Goal: Navigation & Orientation: Find specific page/section

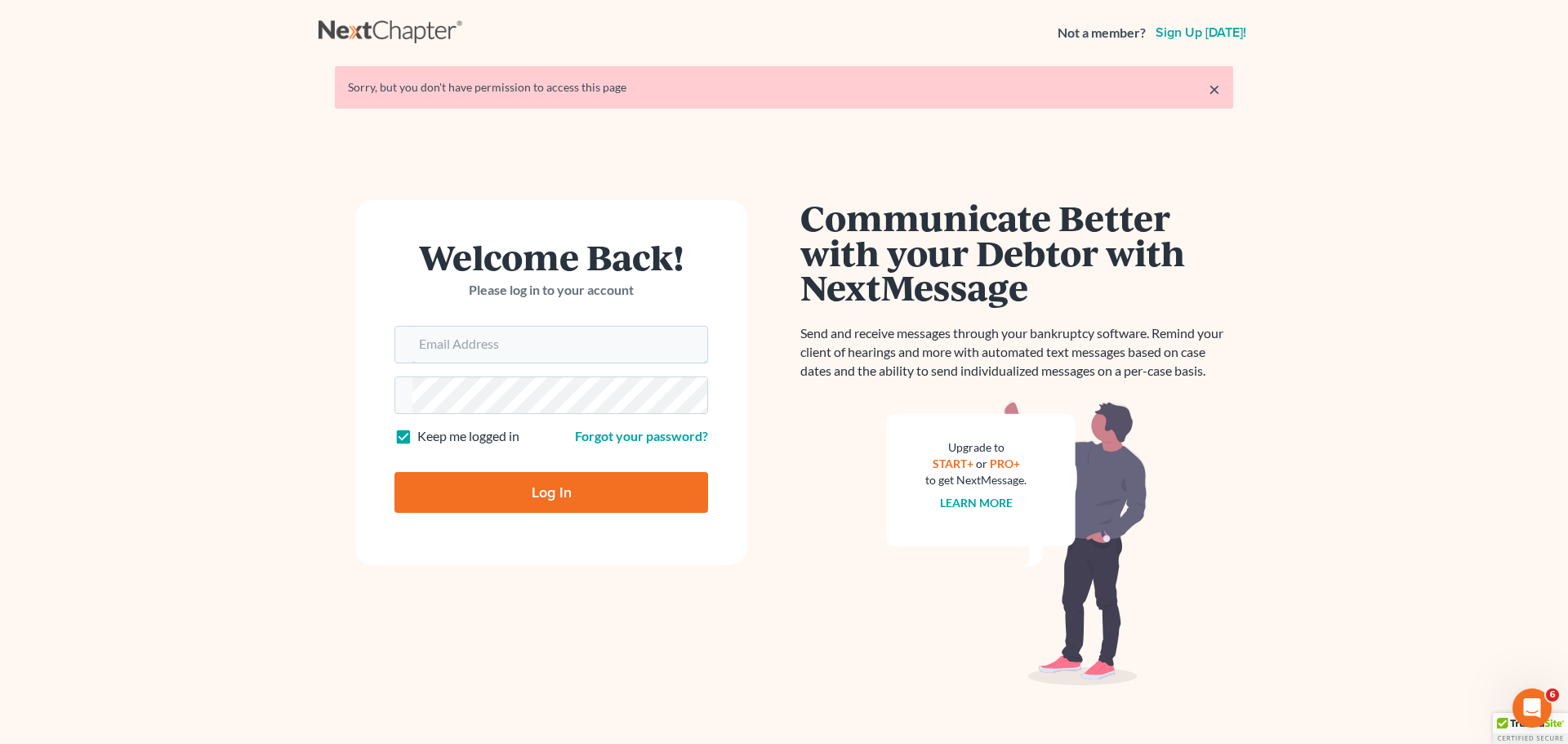
type input "mkelly@kellybraceylaw.com"
click at [593, 502] on input "Log In" at bounding box center [550, 492] width 313 height 41
type input "Thinking..."
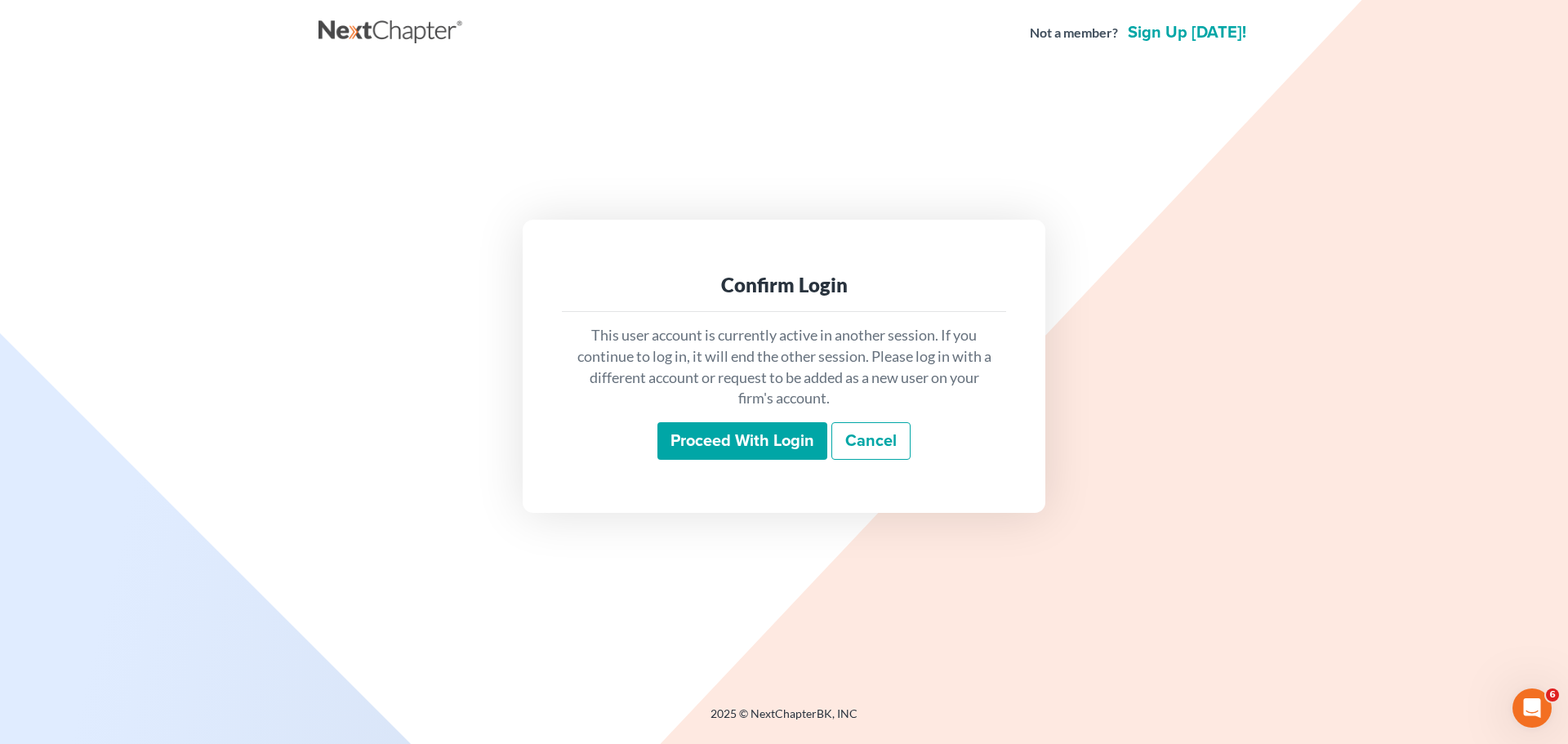
click at [788, 441] on input "Proceed with login" at bounding box center [742, 440] width 170 height 37
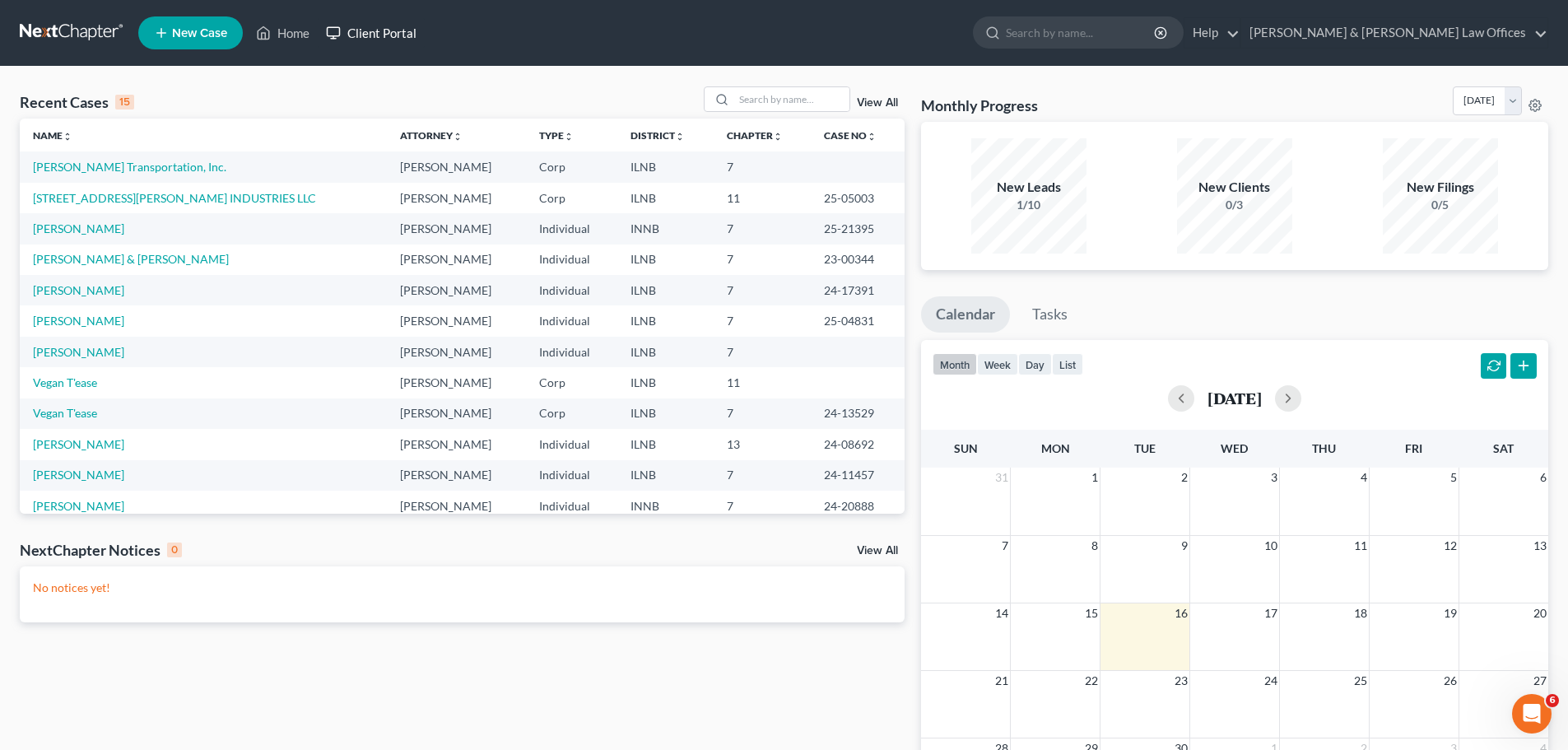
click at [409, 19] on link "Client Portal" at bounding box center [371, 33] width 107 height 30
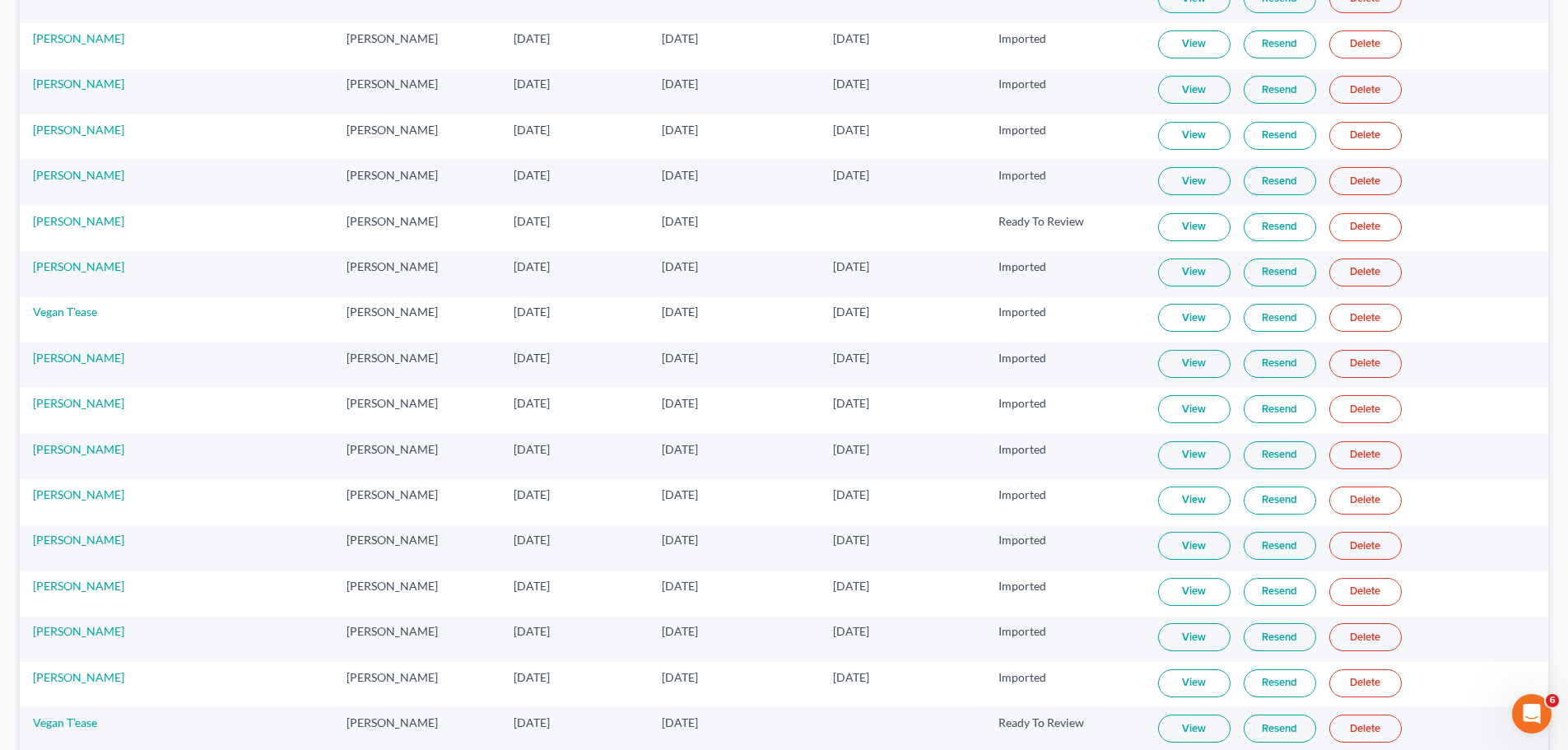
scroll to position [636, 0]
